Goal: Information Seeking & Learning: Learn about a topic

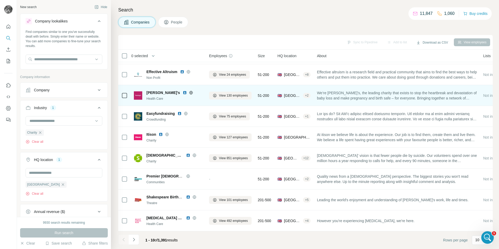
scroll to position [1816, 0]
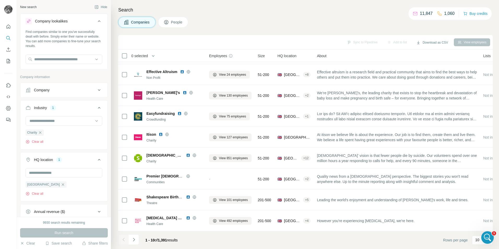
drag, startPoint x: 135, startPoint y: 240, endPoint x: 132, endPoint y: 242, distance: 3.0
click at [135, 240] on icon "Navigate to next page" at bounding box center [133, 239] width 5 height 5
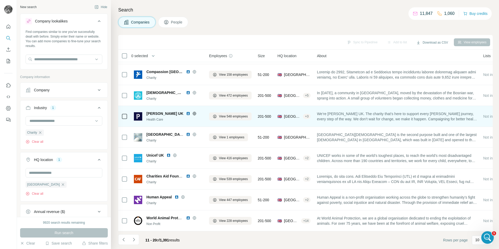
click at [186, 111] on img at bounding box center [188, 113] width 4 height 4
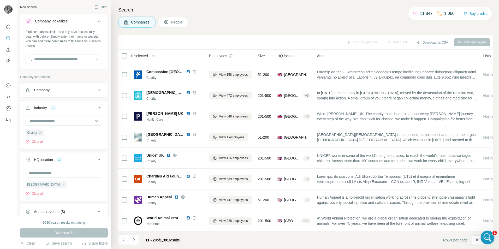
click at [484, 235] on icon "Open Intercom Messenger" at bounding box center [487, 237] width 9 height 9
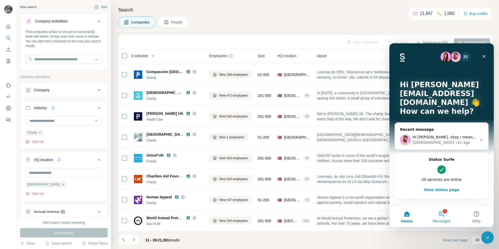
click at [444, 211] on button "1 Messages" at bounding box center [441, 216] width 35 height 21
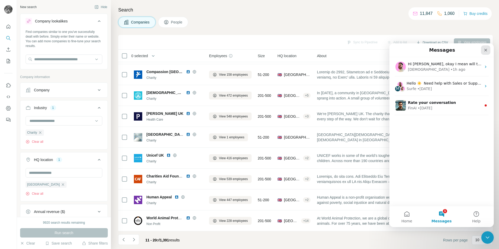
click at [484, 49] on icon "Close" at bounding box center [486, 50] width 4 height 4
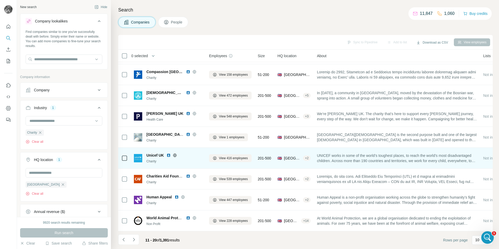
click at [167, 154] on img at bounding box center [169, 155] width 4 height 4
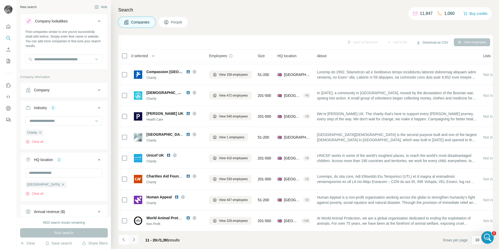
click at [135, 241] on icon "Navigate to next page" at bounding box center [133, 239] width 5 height 5
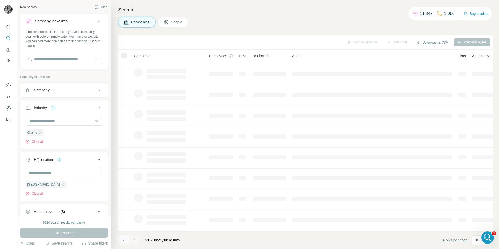
click at [122, 239] on icon "Navigate to previous page" at bounding box center [123, 239] width 5 height 5
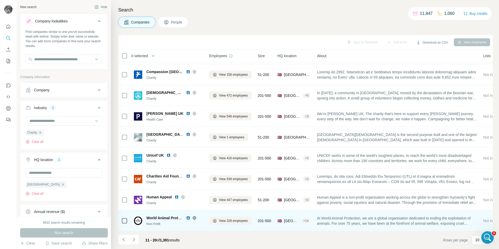
click at [189, 216] on img at bounding box center [188, 218] width 4 height 4
